Goal: Task Accomplishment & Management: Complete application form

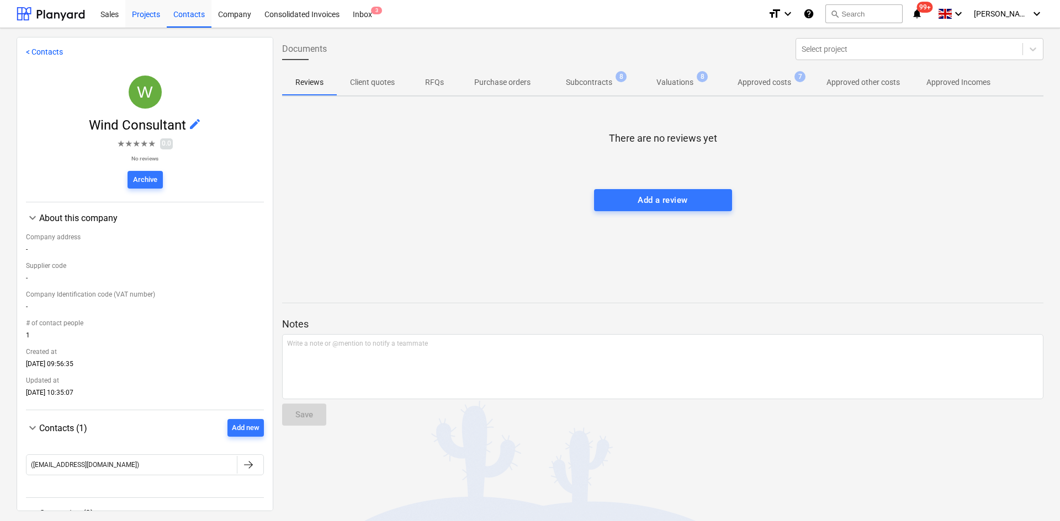
click at [133, 10] on div "Projects" at bounding box center [145, 13] width 41 height 28
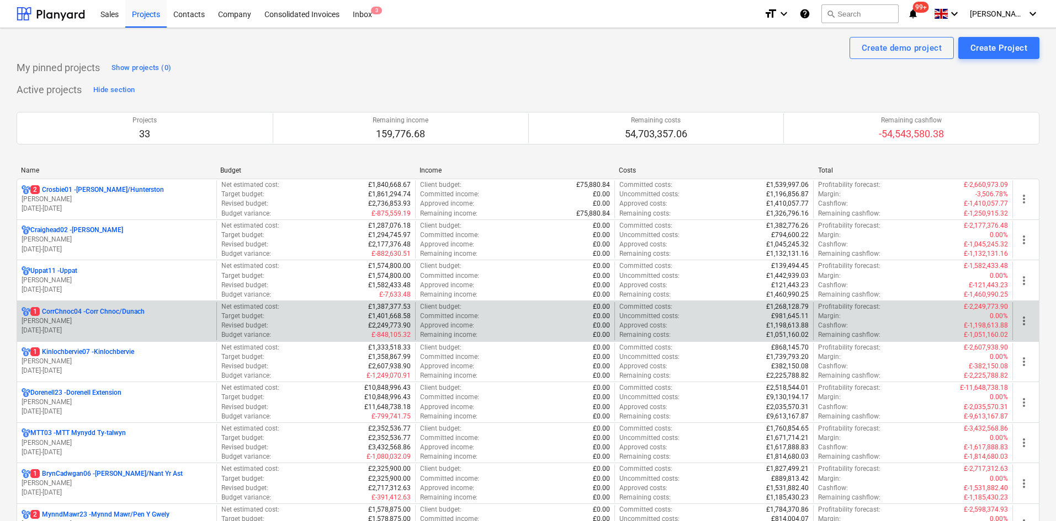
click at [120, 317] on p "[PERSON_NAME]" at bounding box center [117, 321] width 190 height 9
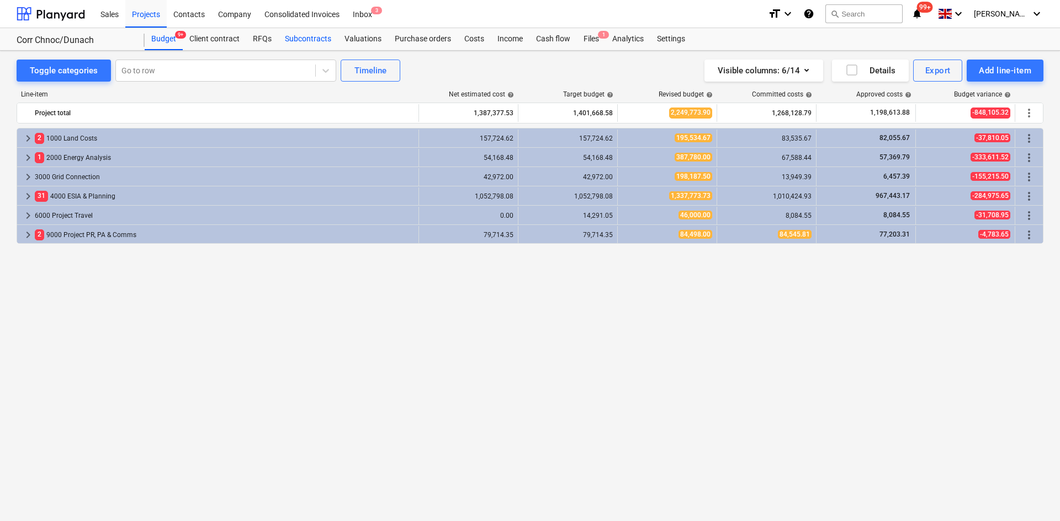
click at [322, 40] on div "Subcontracts" at bounding box center [308, 39] width 60 height 22
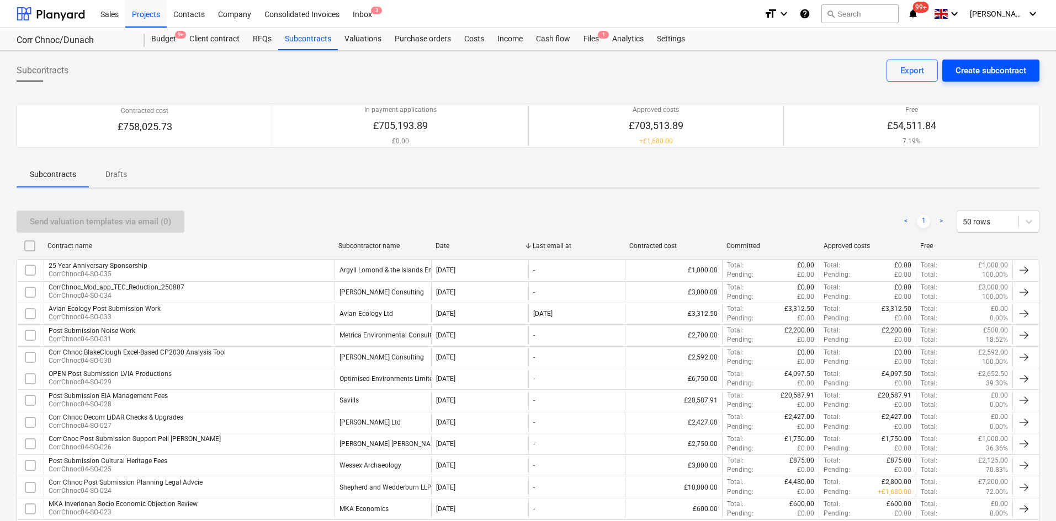
click at [981, 61] on button "Create subcontract" at bounding box center [990, 71] width 97 height 22
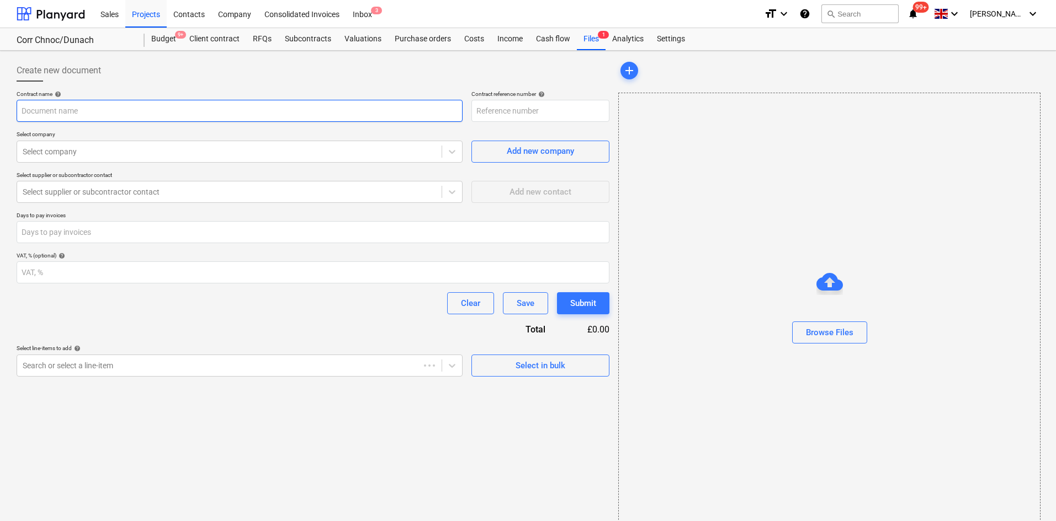
type input "CorrChnoc04-SO-036"
click at [231, 119] on input "text" at bounding box center [240, 111] width 446 height 22
type input "ALIenergy 25th Year Anniversary Sponsorship"
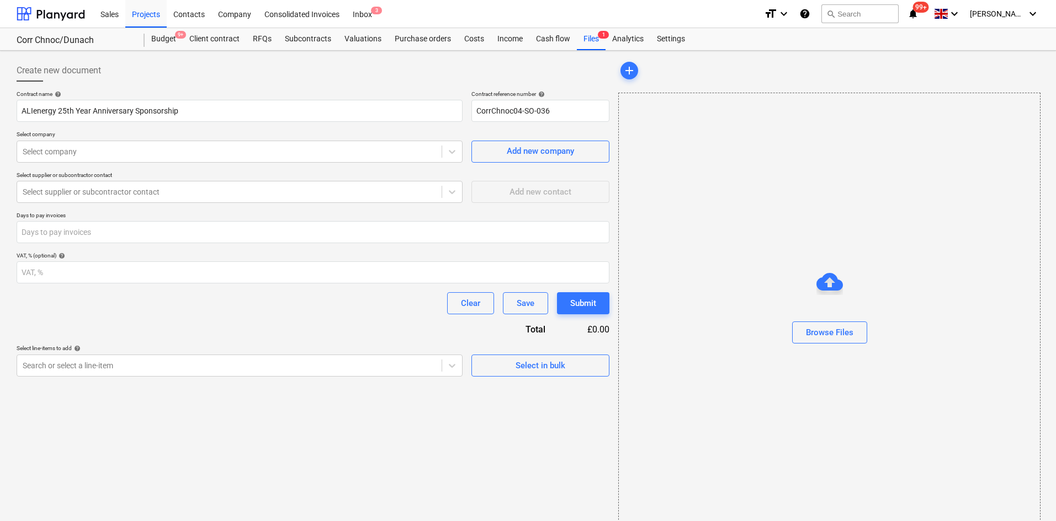
click at [321, 165] on div "Contract name help [PERSON_NAME] 25th Year Anniversary Sponsorship Contract ref…" at bounding box center [313, 233] width 593 height 286
click at [326, 154] on div at bounding box center [229, 151] width 413 height 11
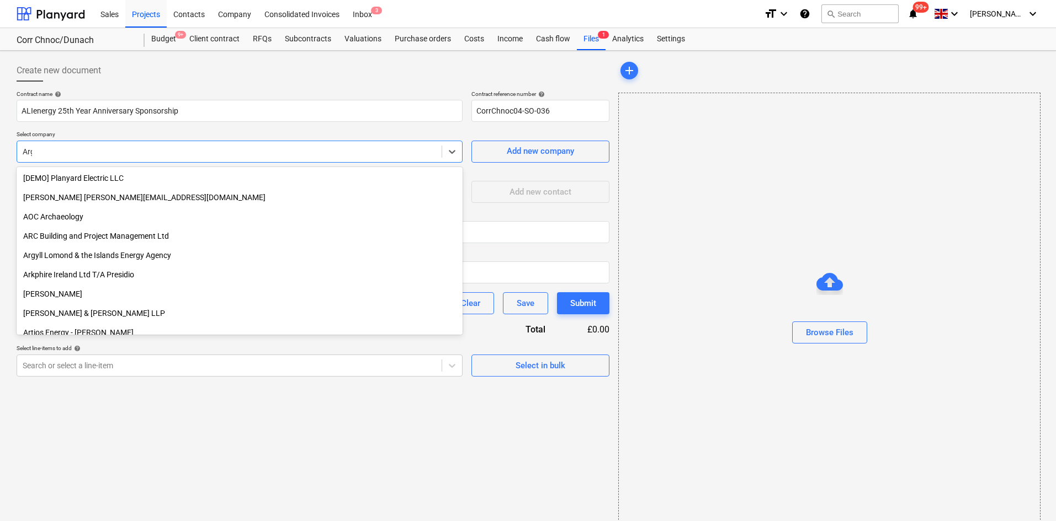
type input "Argy"
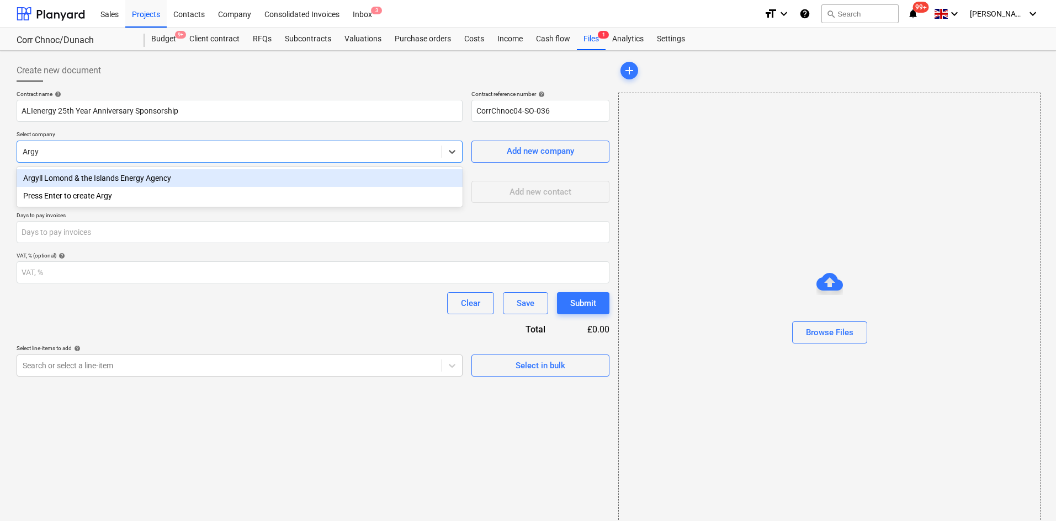
click at [210, 175] on div "Argyll Lomond & the Islands Energy Agency" at bounding box center [240, 178] width 446 height 18
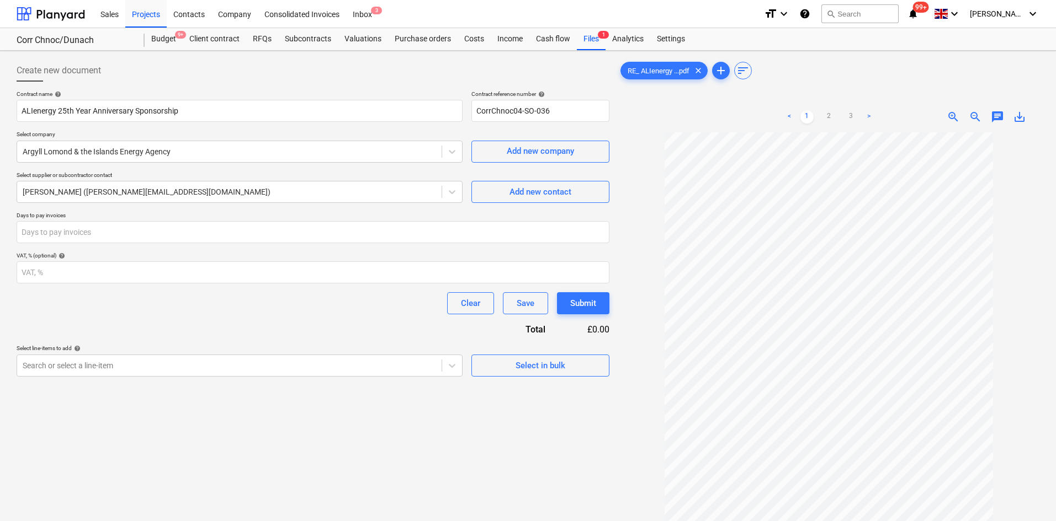
click at [318, 374] on body "Sales Projects Contacts Company Consolidated Invoices Inbox 3 format_size keybo…" at bounding box center [528, 260] width 1056 height 521
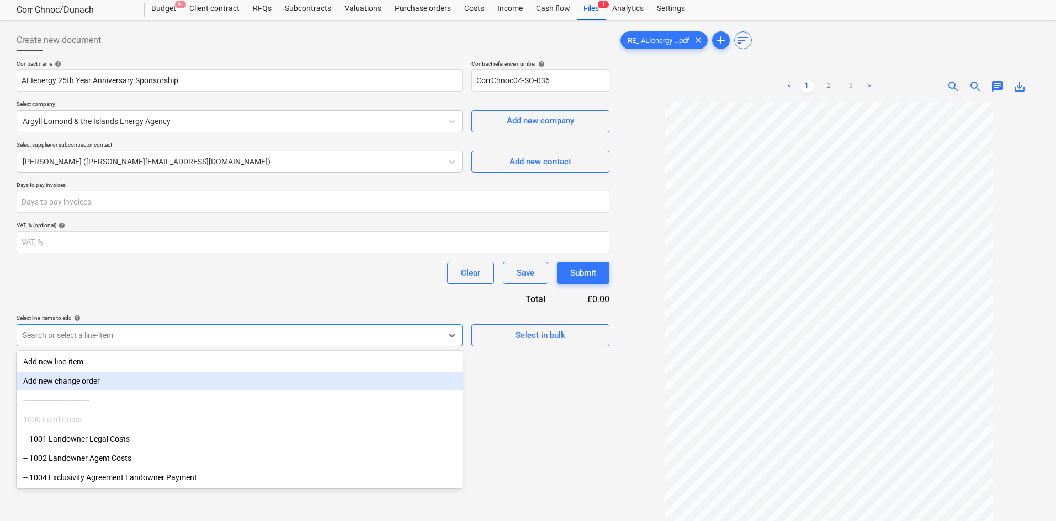
scroll to position [32, 0]
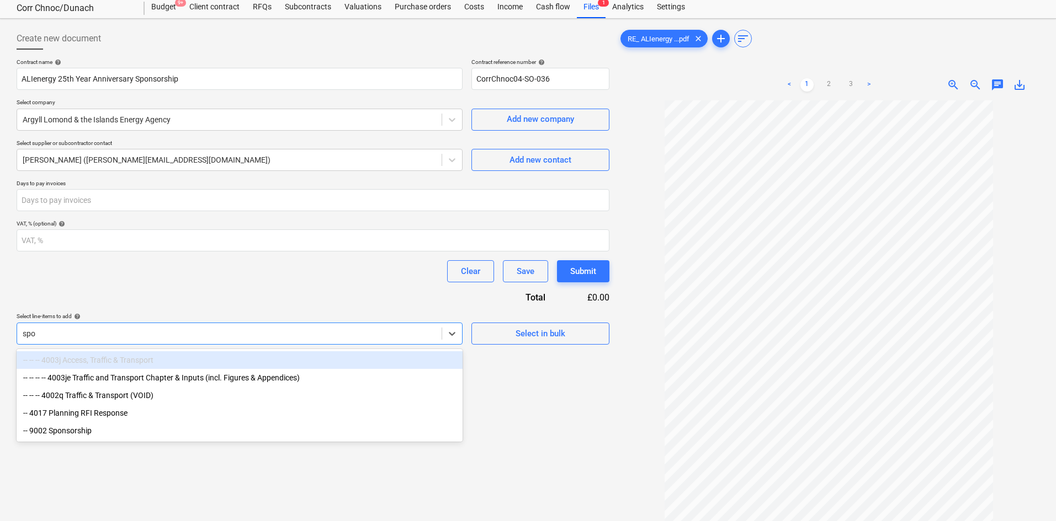
type input "spon"
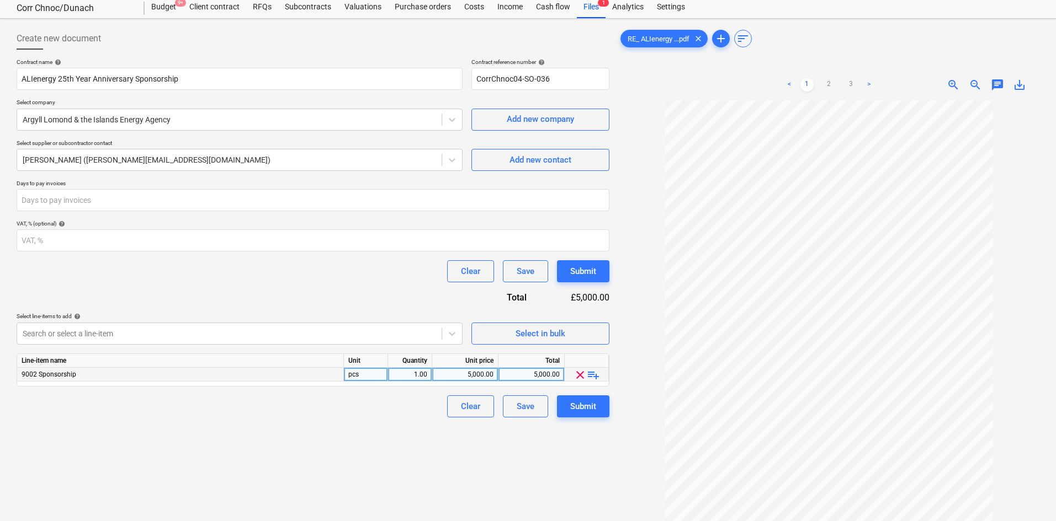
click at [471, 374] on div "5,000.00" at bounding box center [464, 375] width 57 height 14
type input "1000"
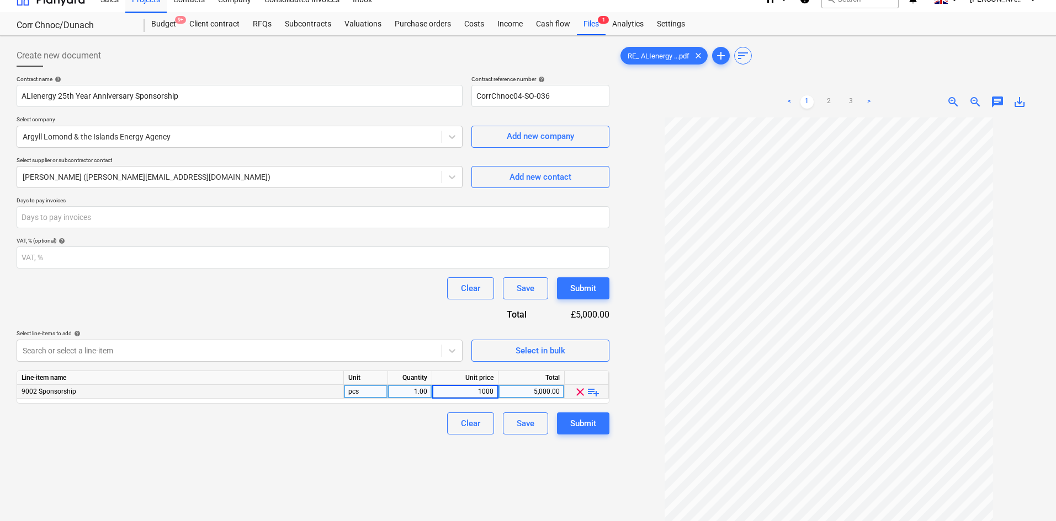
scroll to position [0, 0]
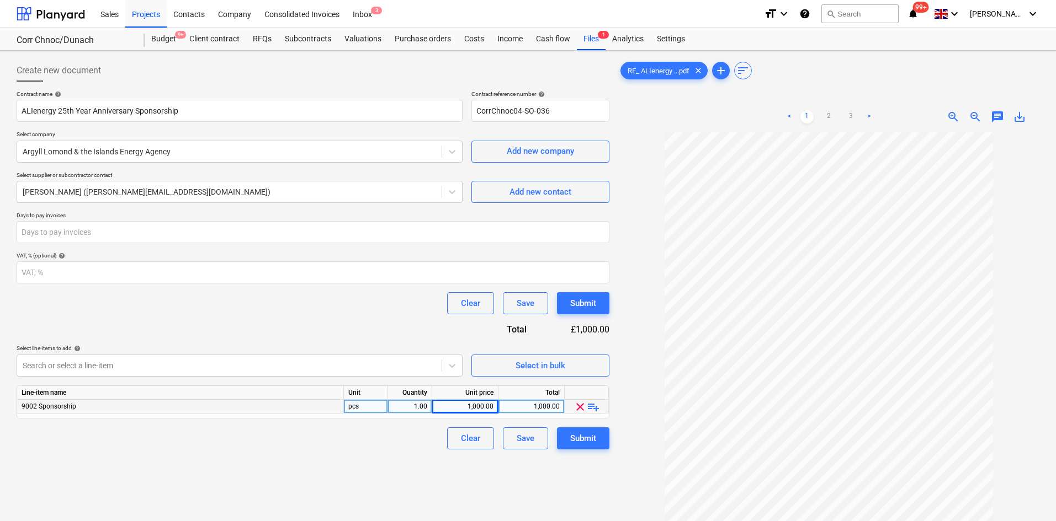
click at [259, 483] on div "Create new document Contract name help ALIenergy 25th Year Anniversary Sponsors…" at bounding box center [312, 341] width 601 height 572
click at [584, 441] on div "Submit" at bounding box center [583, 439] width 26 height 14
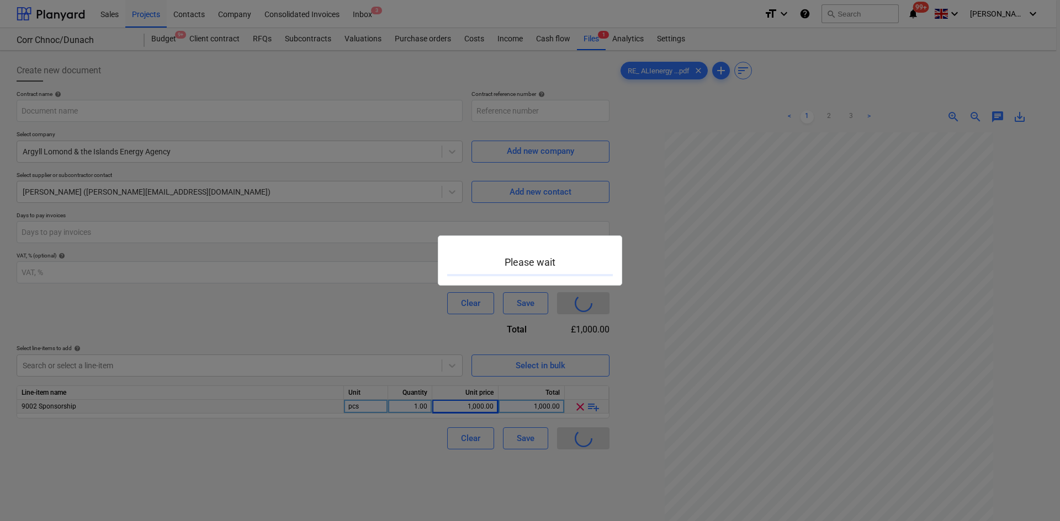
type input "CorrChnoc04-SO-036"
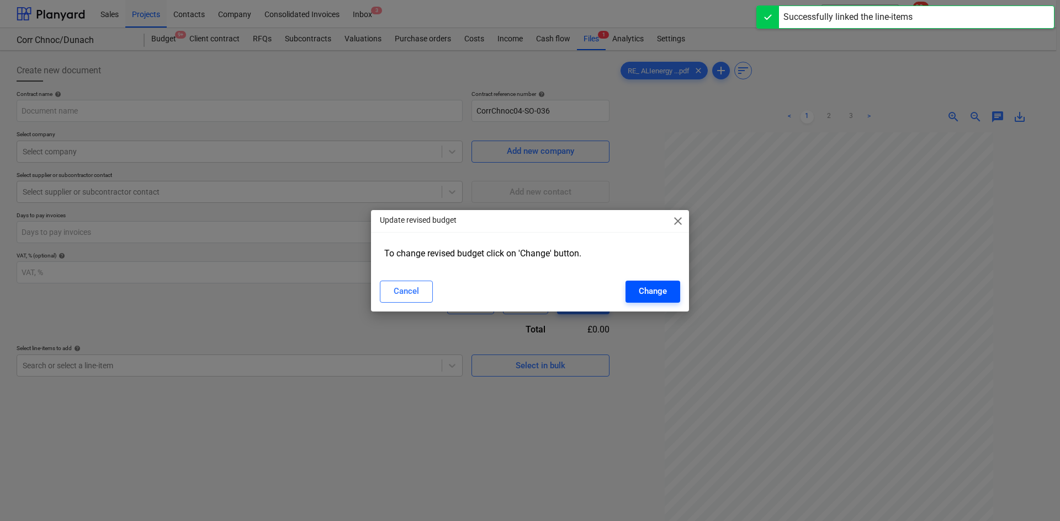
click at [646, 294] on div "Change" at bounding box center [652, 291] width 28 height 14
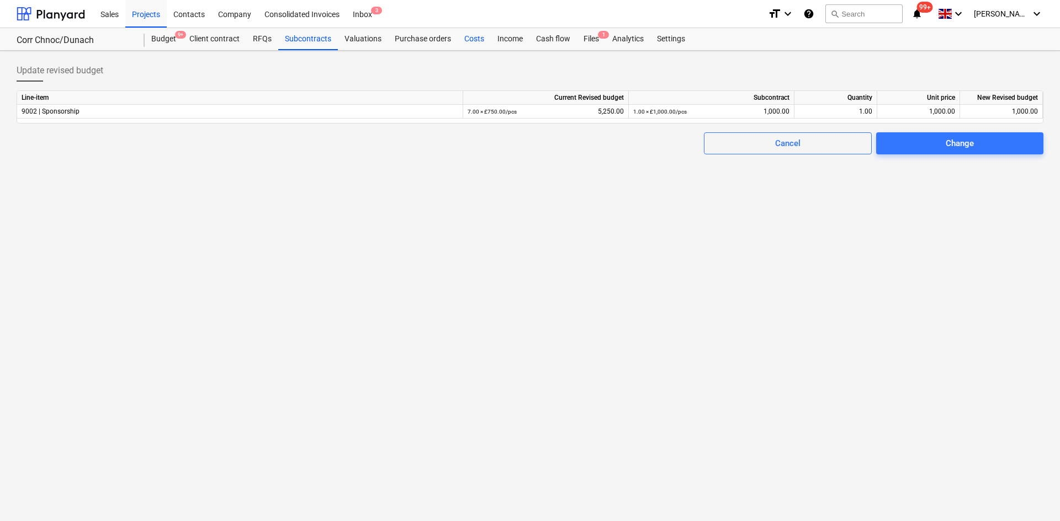
click at [482, 43] on div "Costs" at bounding box center [473, 39] width 33 height 22
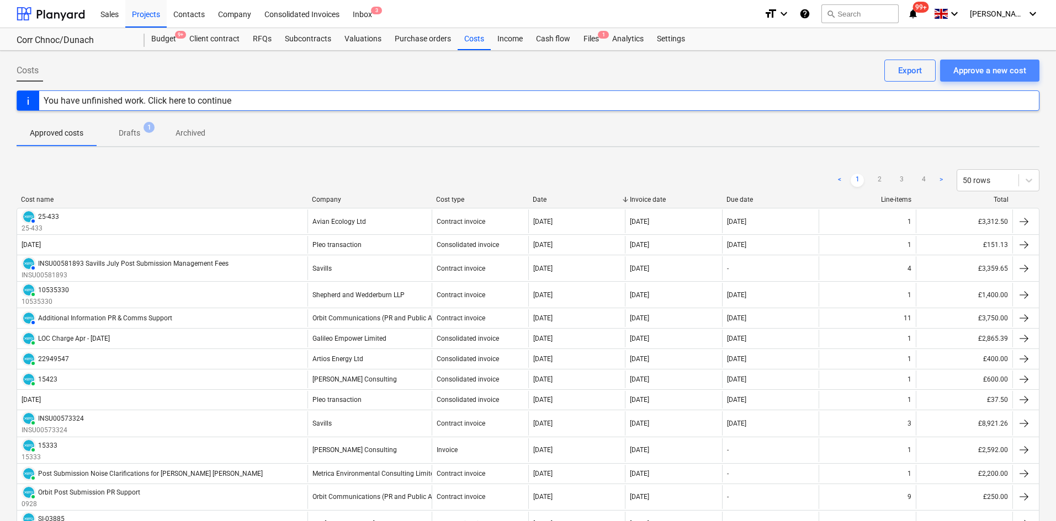
click at [1022, 72] on div "Approve a new cost" at bounding box center [989, 70] width 73 height 14
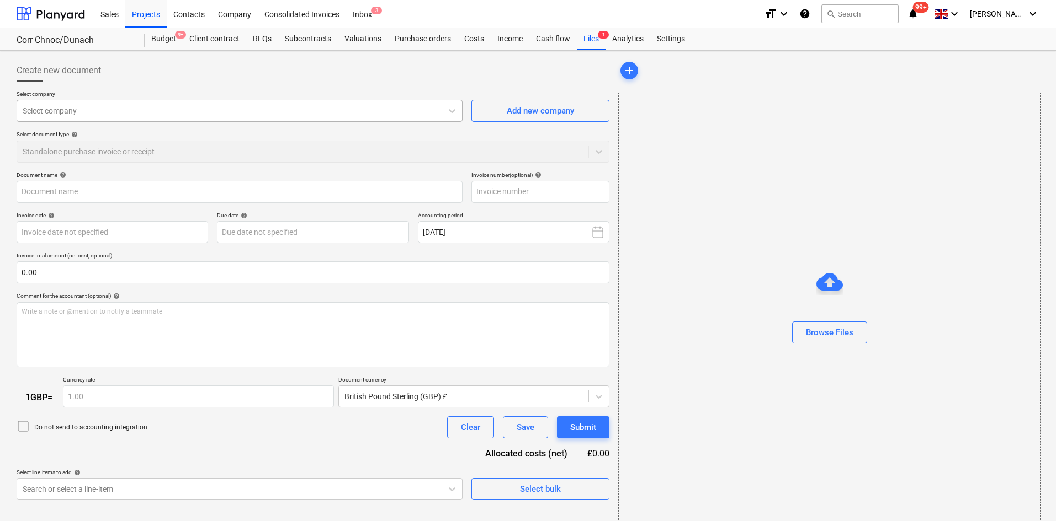
click at [179, 113] on div at bounding box center [229, 110] width 413 height 11
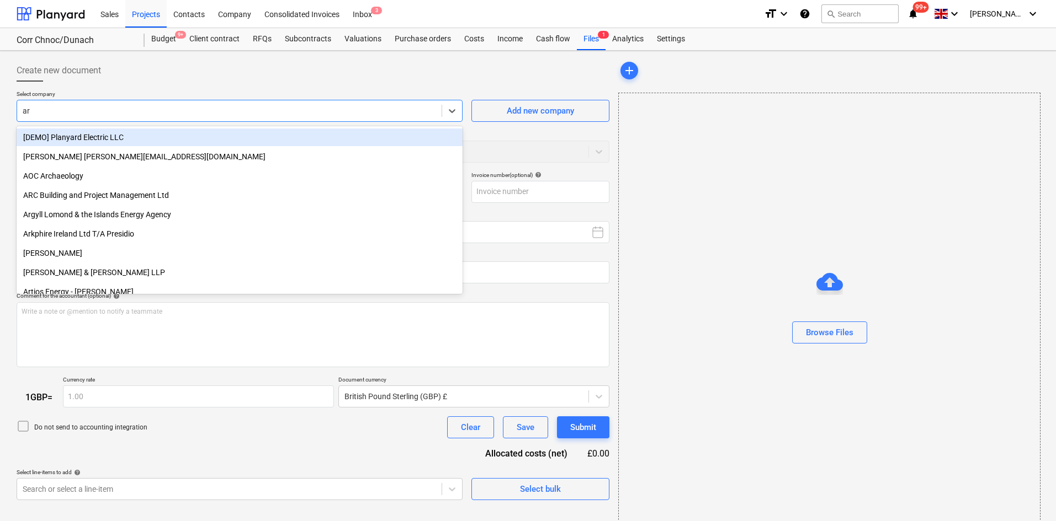
type input "arg"
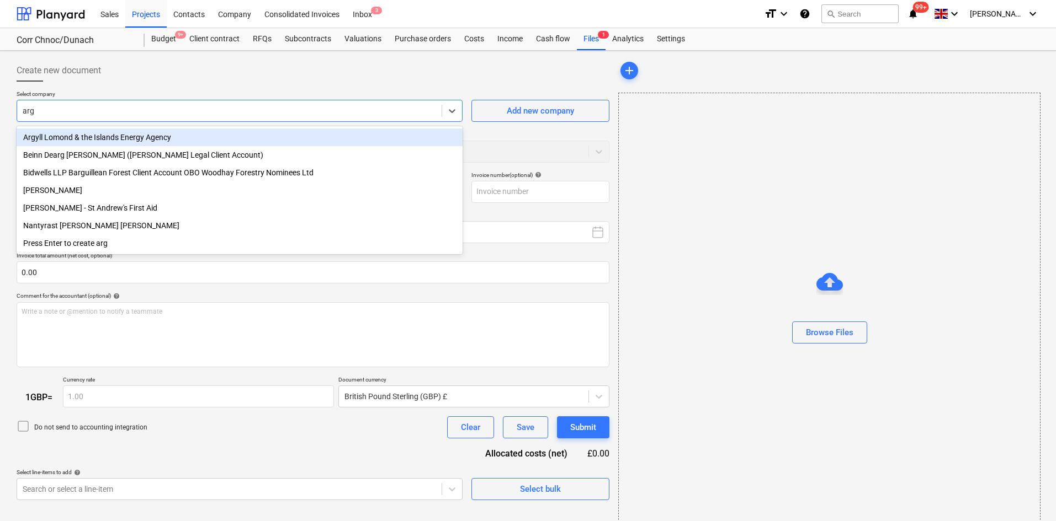
click at [176, 136] on div "Argyll Lomond & the Islands Energy Agency" at bounding box center [240, 138] width 446 height 18
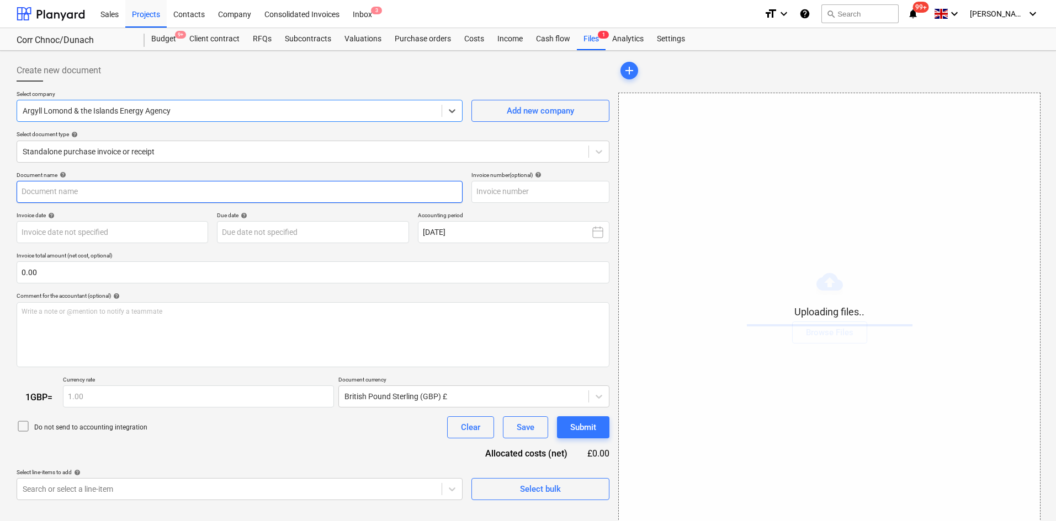
click at [165, 198] on input "text" at bounding box center [240, 192] width 446 height 22
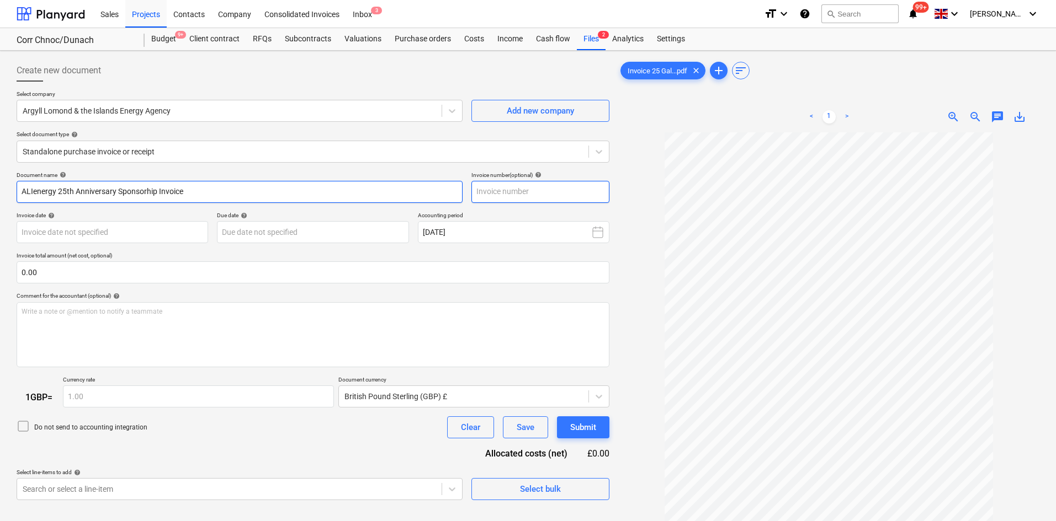
type input "ALIenergy 25th Anniversary Sponsorhip Invoice"
click at [556, 199] on input "text" at bounding box center [540, 192] width 138 height 22
type input "25/2025-26"
click at [109, 227] on body "Sales Projects Contacts Company Consolidated Invoices Inbox 3 format_size keybo…" at bounding box center [528, 260] width 1056 height 521
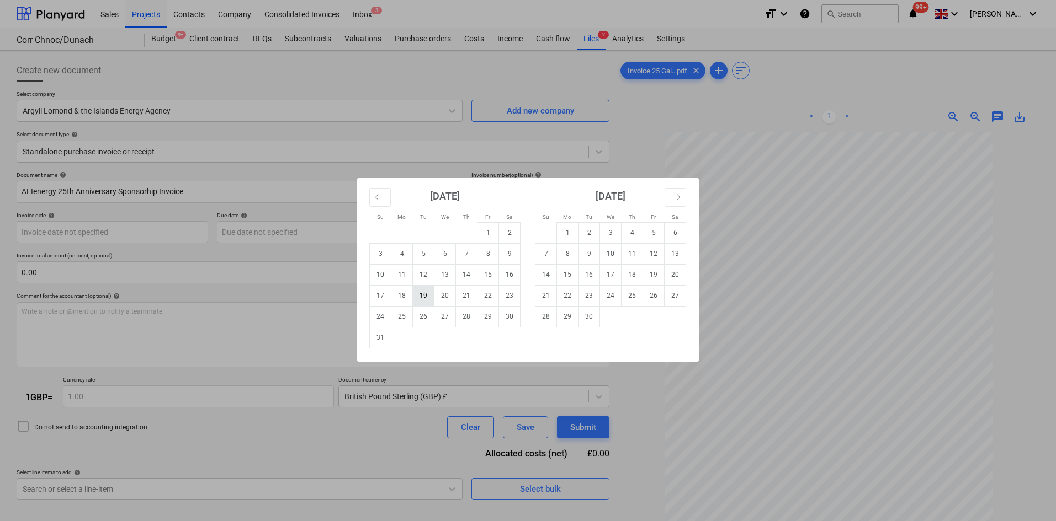
click at [418, 295] on td "19" at bounding box center [424, 295] width 22 height 21
type input "[DATE]"
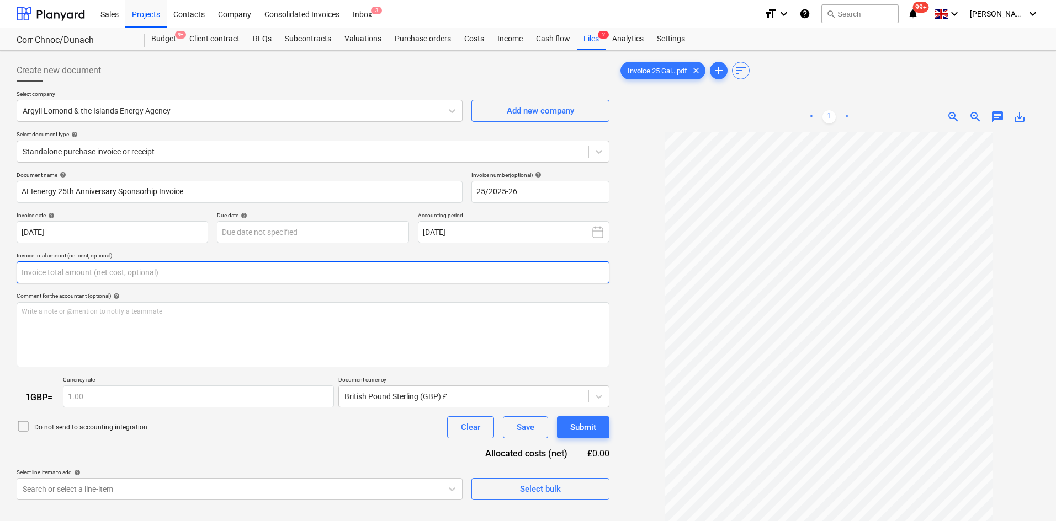
click at [161, 273] on input "text" at bounding box center [313, 273] width 593 height 22
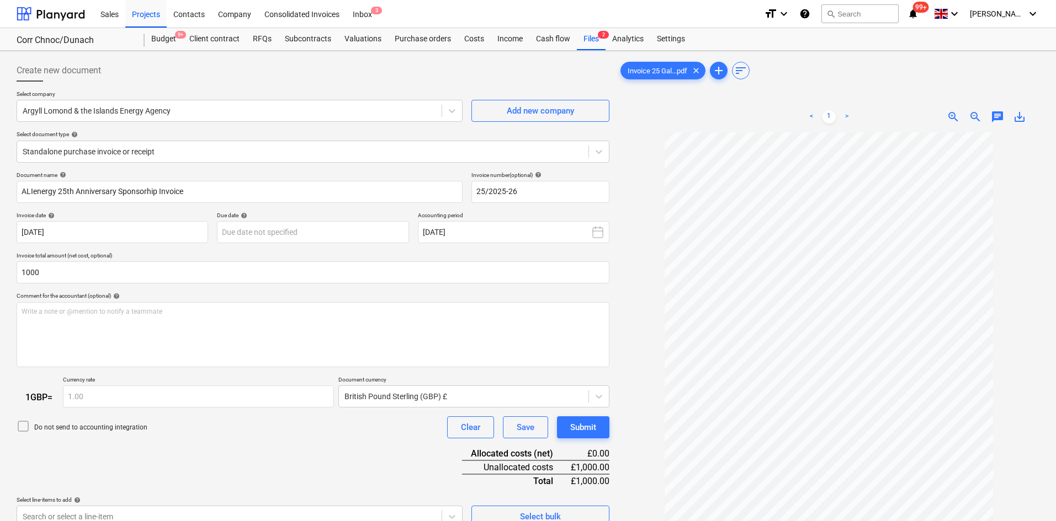
type input "1,000.00"
click at [267, 423] on div "Do not send to accounting integration Clear Save Submit" at bounding box center [313, 428] width 593 height 22
click at [125, 147] on div at bounding box center [303, 151] width 560 height 11
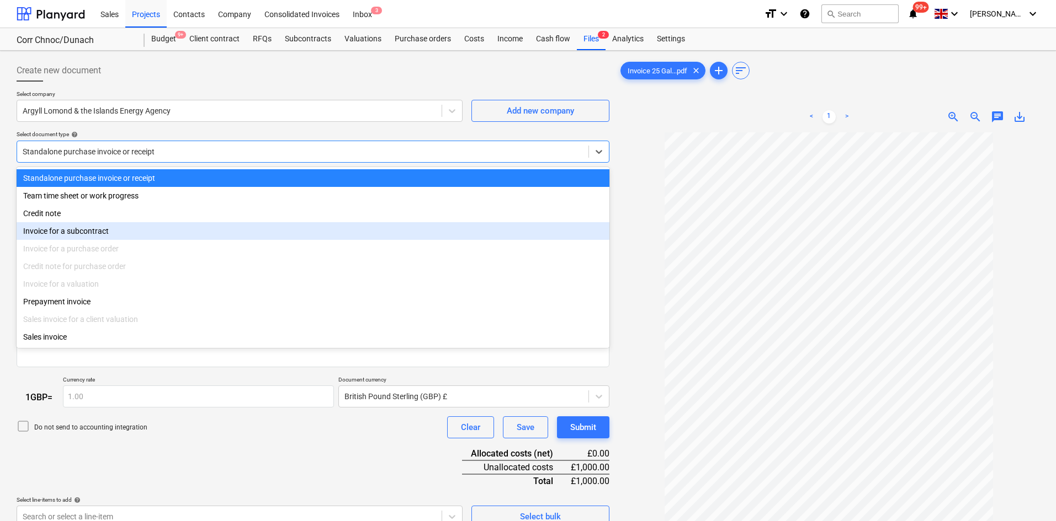
click at [107, 246] on div "Invoice for a purchase order" at bounding box center [313, 249] width 593 height 18
click at [110, 239] on div "Invoice for a subcontract" at bounding box center [313, 231] width 593 height 18
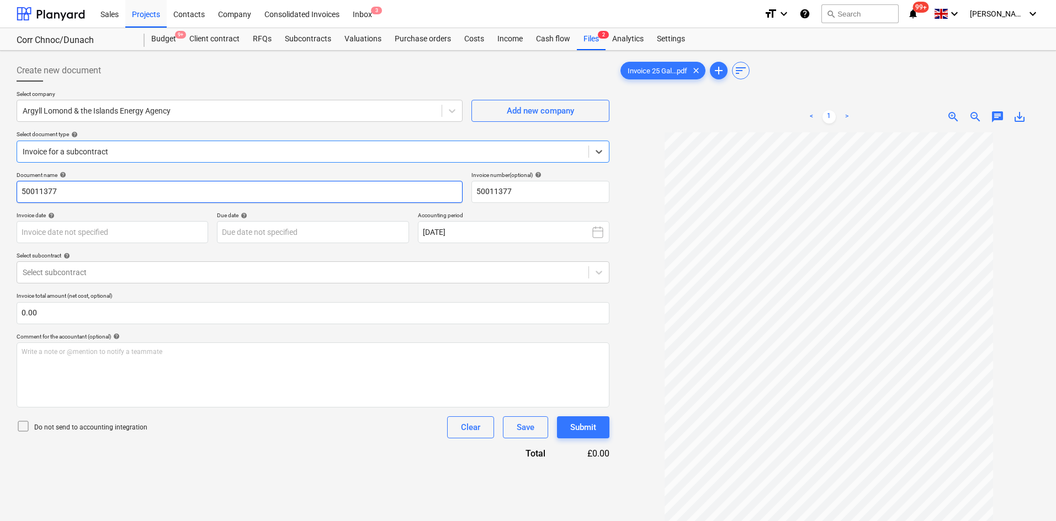
click at [116, 197] on input "50011377" at bounding box center [240, 192] width 446 height 22
drag, startPoint x: 62, startPoint y: 190, endPoint x: 9, endPoint y: 189, distance: 53.5
click at [9, 189] on div "Create new document Select company Argyll Lomond & the Islands Energy Agency Ad…" at bounding box center [528, 341] width 1056 height 581
type input "ALIenergy 25th Anniversary Sponsorship"
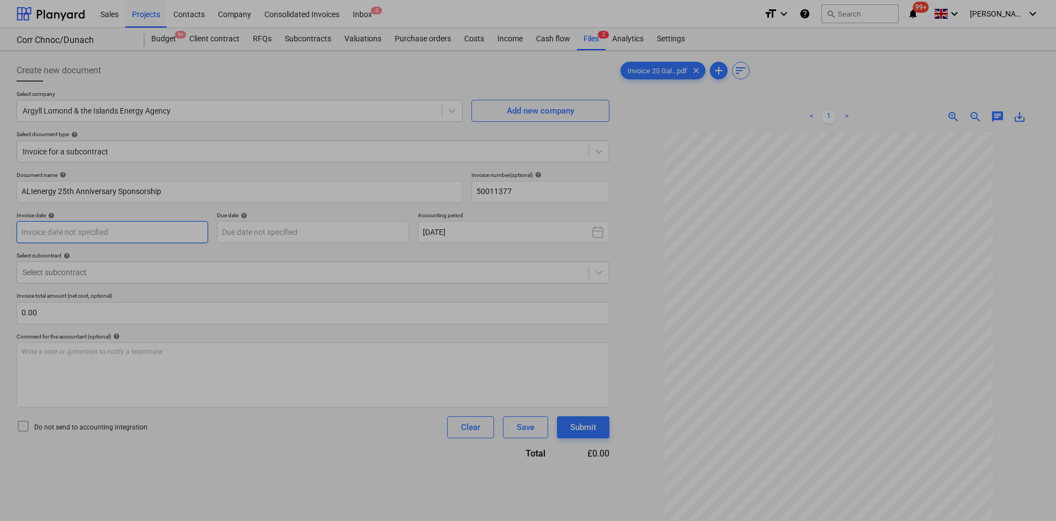
click at [49, 240] on body "Sales Projects Contacts Company Consolidated Invoices Inbox 3 format_size keybo…" at bounding box center [528, 260] width 1056 height 521
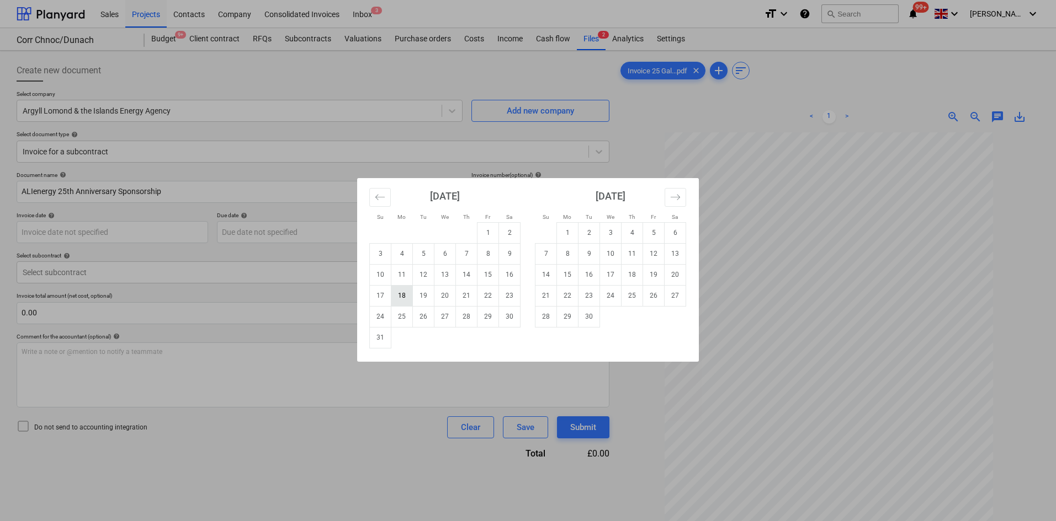
click at [408, 301] on td "18" at bounding box center [402, 295] width 22 height 21
type input "[DATE]"
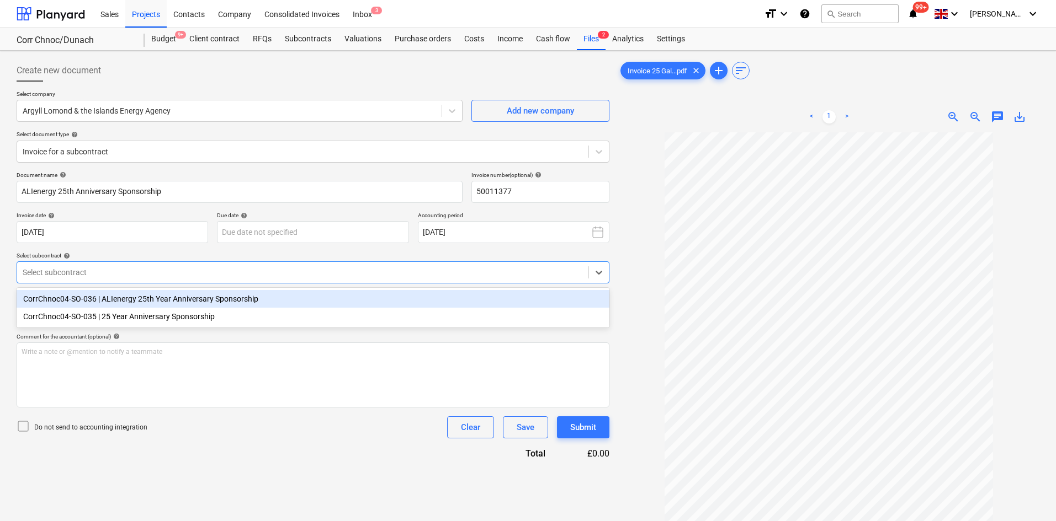
click at [79, 275] on div at bounding box center [303, 272] width 560 height 11
click at [107, 297] on div "CorrChnoc04-SO-036 | ALIenergy 25th Year Anniversary Sponsorship" at bounding box center [313, 299] width 593 height 18
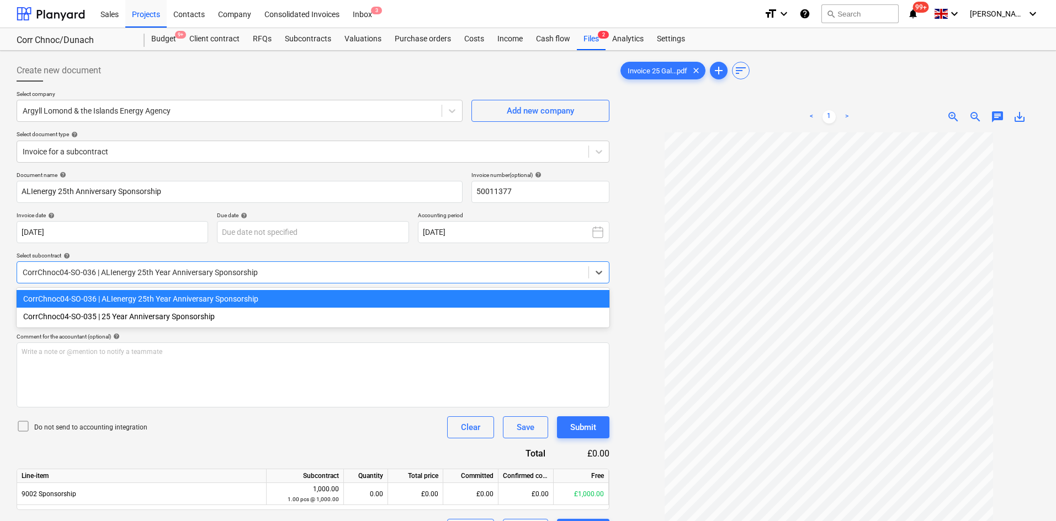
click at [111, 274] on div at bounding box center [303, 272] width 560 height 11
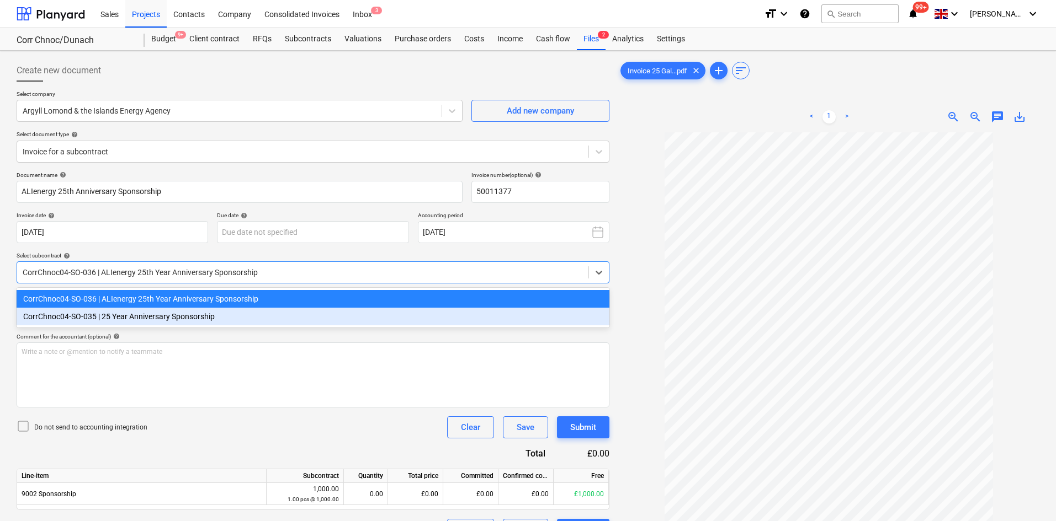
click at [124, 318] on div "CorrChnoc04-SO-035 | 25 Year Anniversary Sponsorship" at bounding box center [313, 317] width 593 height 18
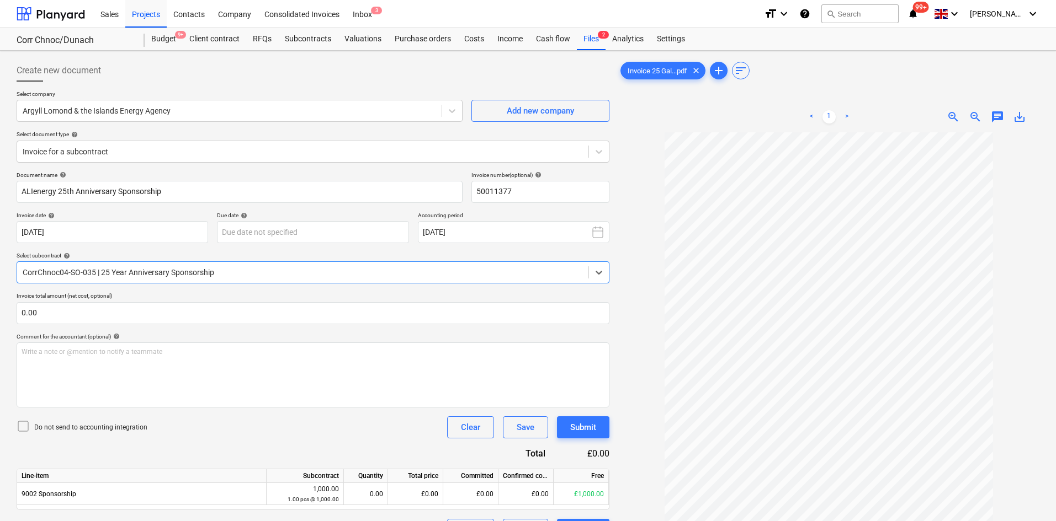
scroll to position [110, 0]
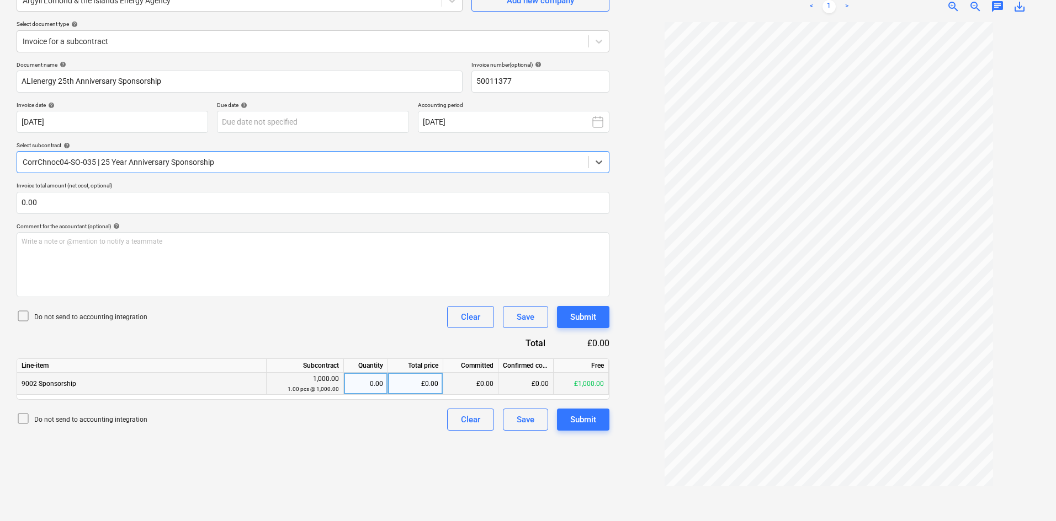
click at [380, 387] on div "0.00" at bounding box center [365, 384] width 35 height 22
type input "1"
click at [488, 461] on div "Create new document Select company Argyll Lomond & the Islands Energy Agency Ad…" at bounding box center [312, 231] width 601 height 572
click at [593, 422] on div "Submit" at bounding box center [583, 420] width 26 height 14
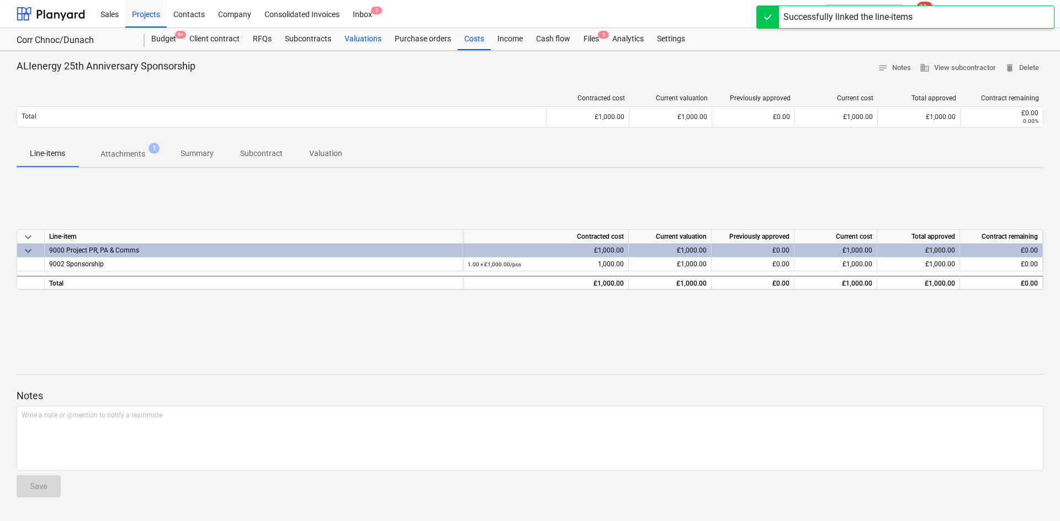
click at [338, 36] on div "Valuations" at bounding box center [363, 39] width 50 height 22
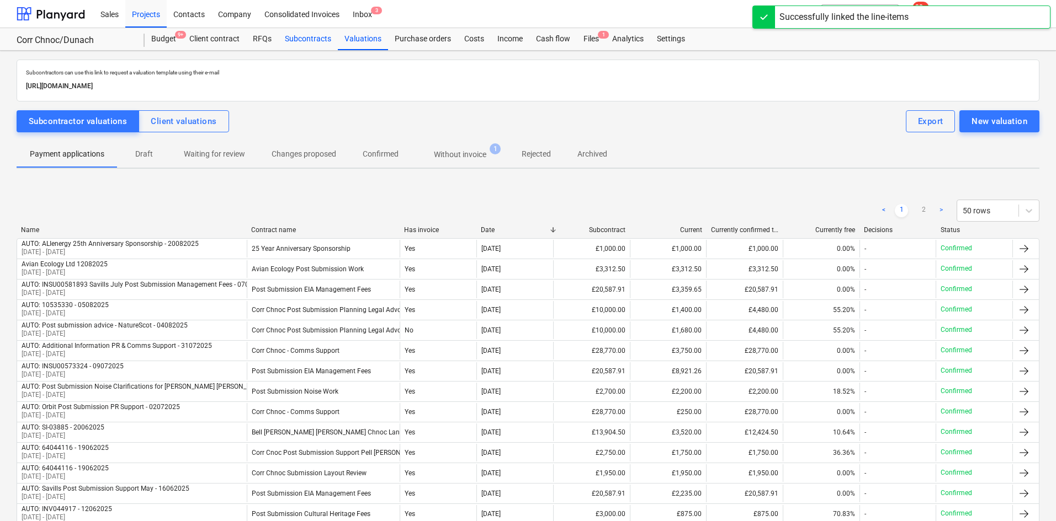
click at [327, 34] on div "Subcontracts" at bounding box center [308, 39] width 60 height 22
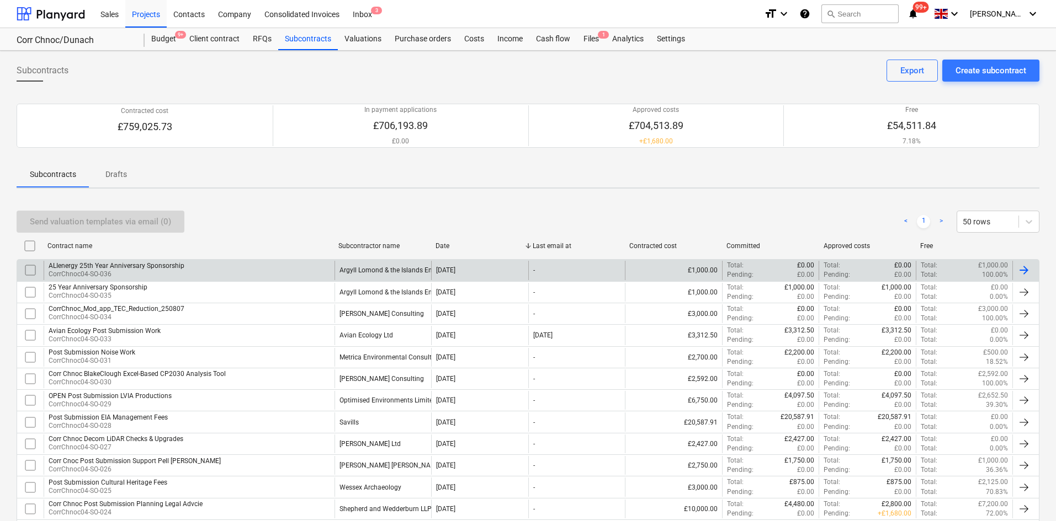
click at [30, 270] on input "checkbox" at bounding box center [31, 271] width 18 height 18
click at [288, 267] on div "ALIenergy 25th Year Anniversary Sponsorship CorrChnoc04-SO-036" at bounding box center [189, 270] width 291 height 19
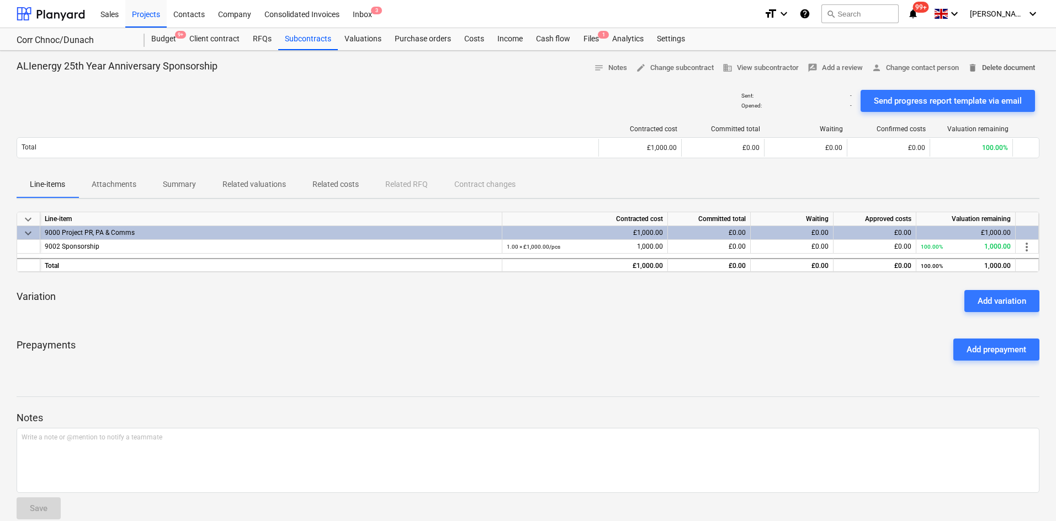
click at [989, 67] on span "delete Delete document" at bounding box center [1000, 68] width 67 height 13
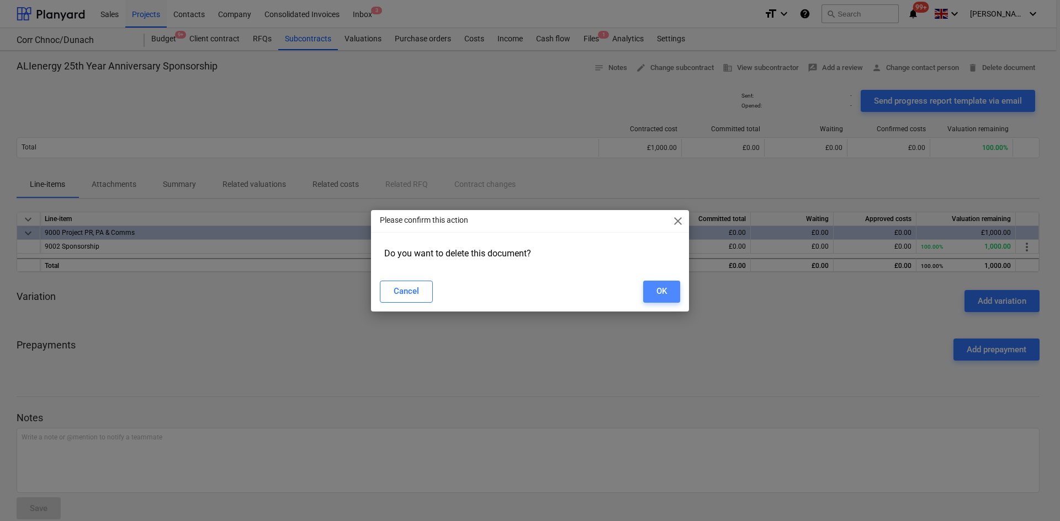
click at [660, 291] on div "OK" at bounding box center [661, 291] width 10 height 14
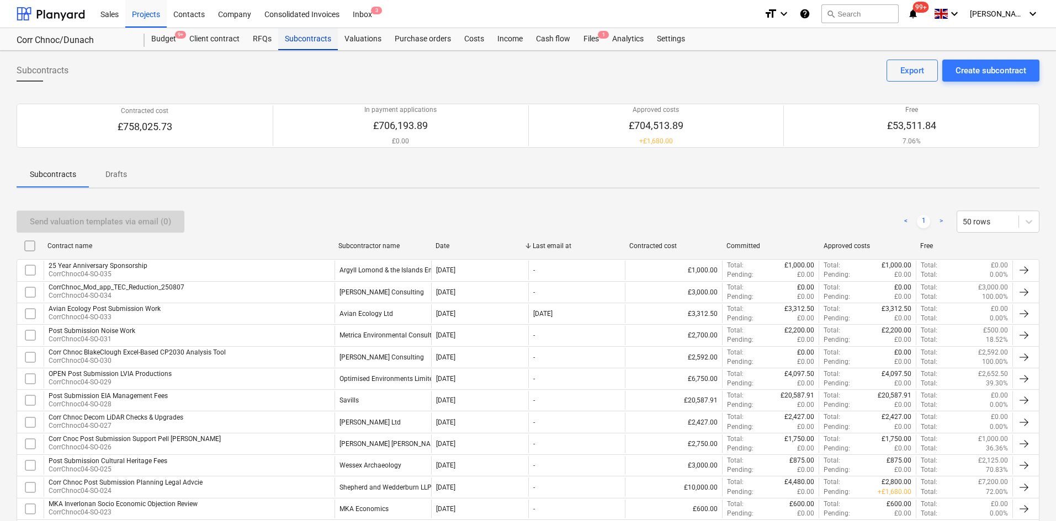
click at [305, 32] on div "Subcontracts" at bounding box center [308, 39] width 60 height 22
click at [136, 10] on div "Projects" at bounding box center [145, 13] width 41 height 28
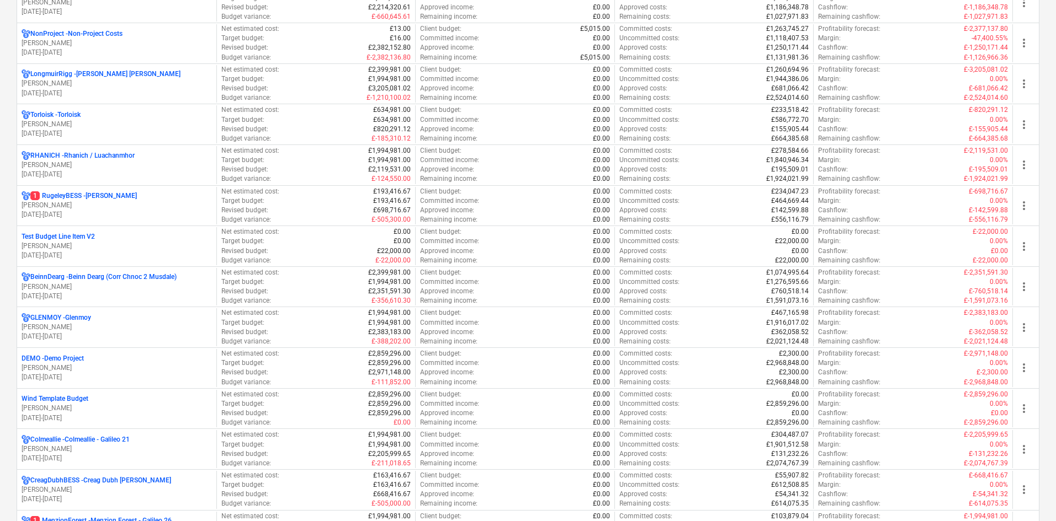
scroll to position [828, 0]
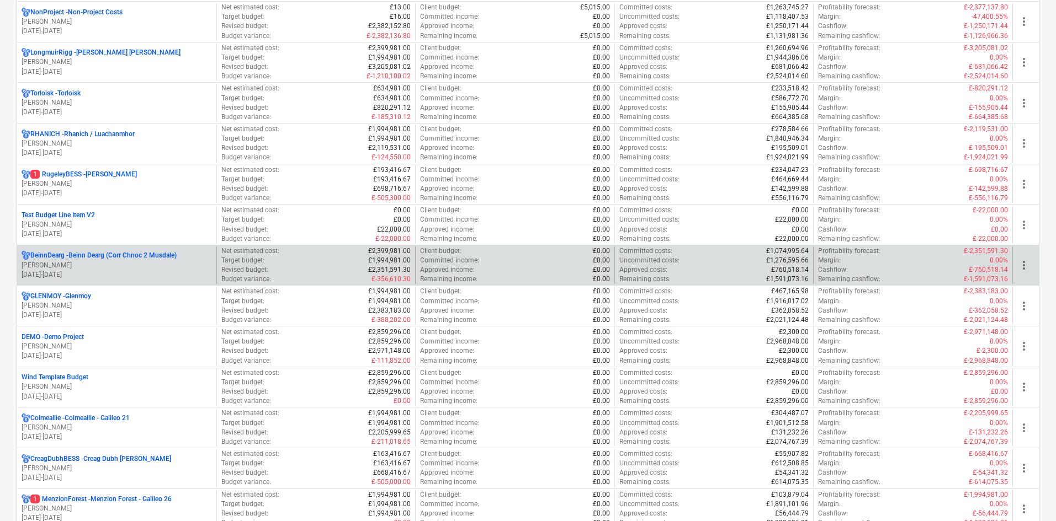
click at [134, 258] on p "BeinnDearg - Beinn Dearg (Corr Chnoc 2 Musdale)" at bounding box center [103, 255] width 146 height 9
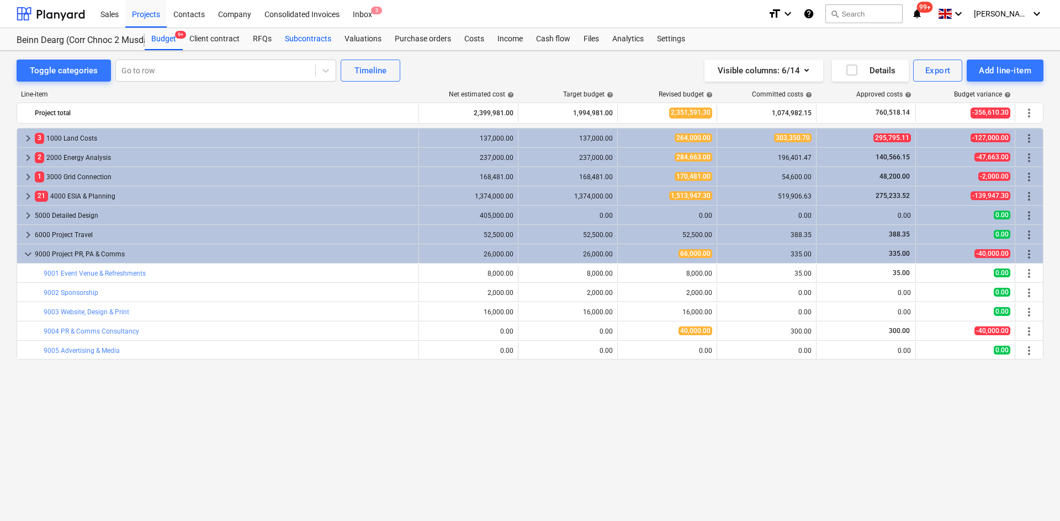
click at [302, 36] on div "Subcontracts" at bounding box center [308, 39] width 60 height 22
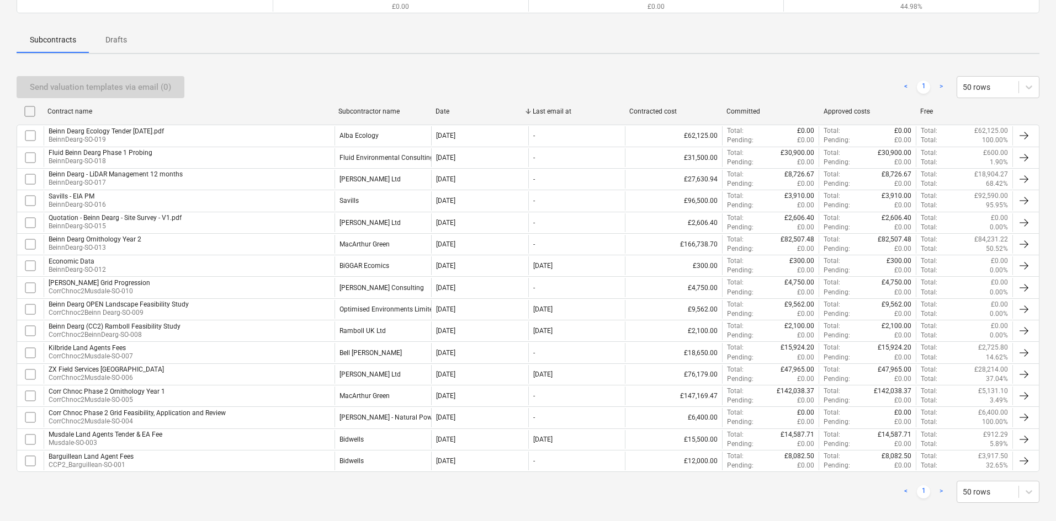
scroll to position [147, 0]
